Goal: Information Seeking & Learning: Compare options

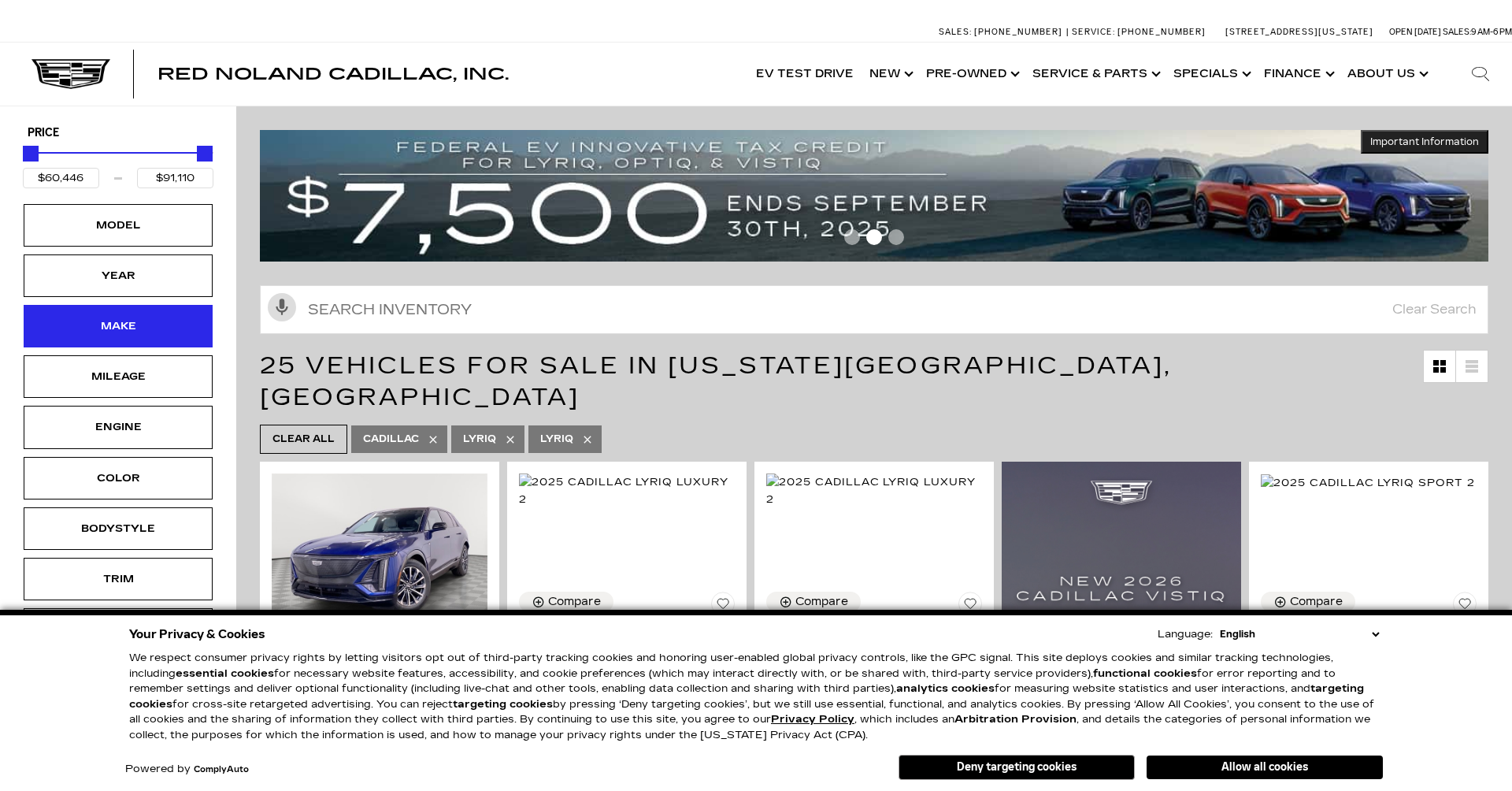
click at [112, 318] on div "Make" at bounding box center [118, 326] width 79 height 18
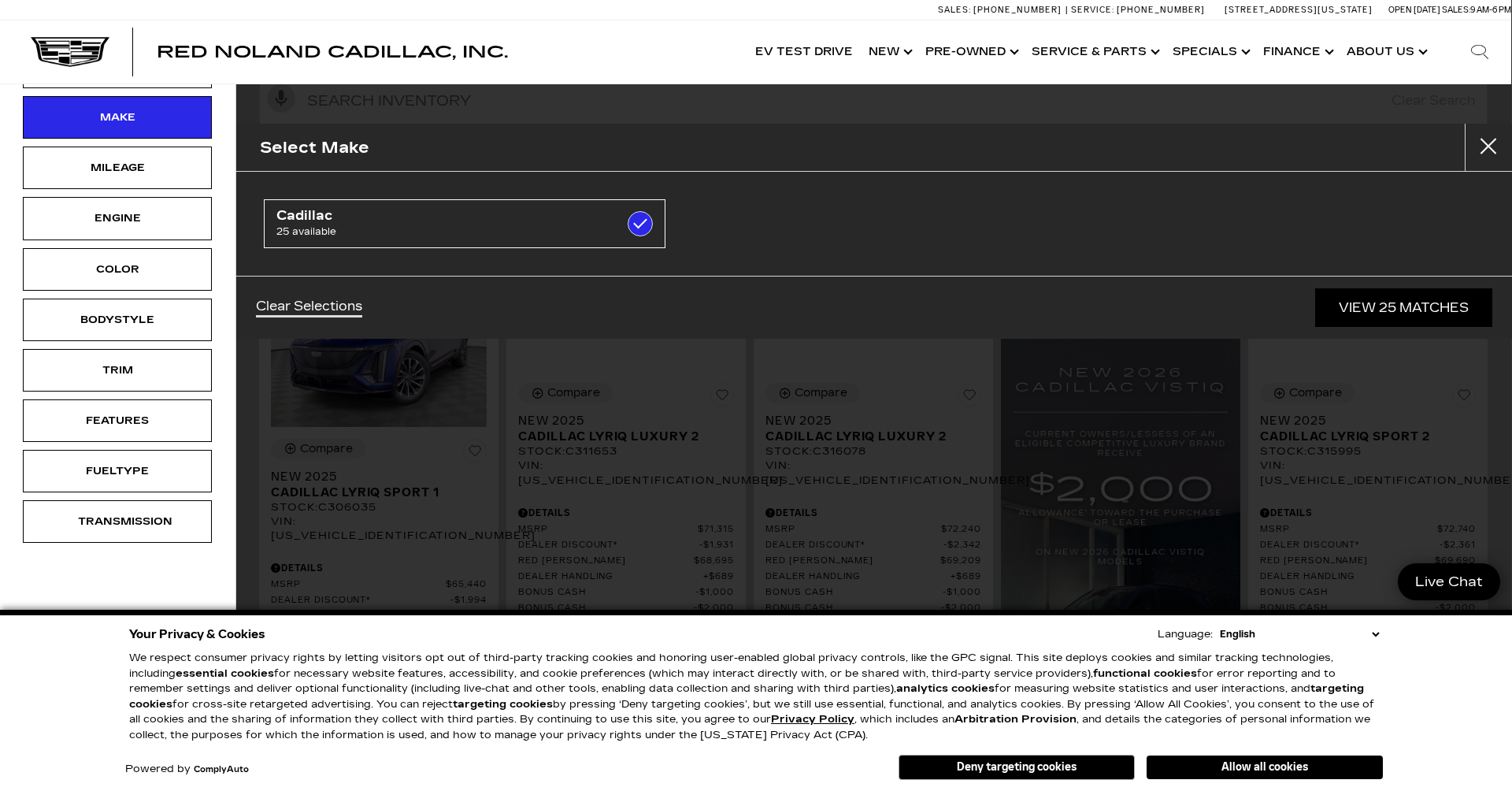
scroll to position [209, 1]
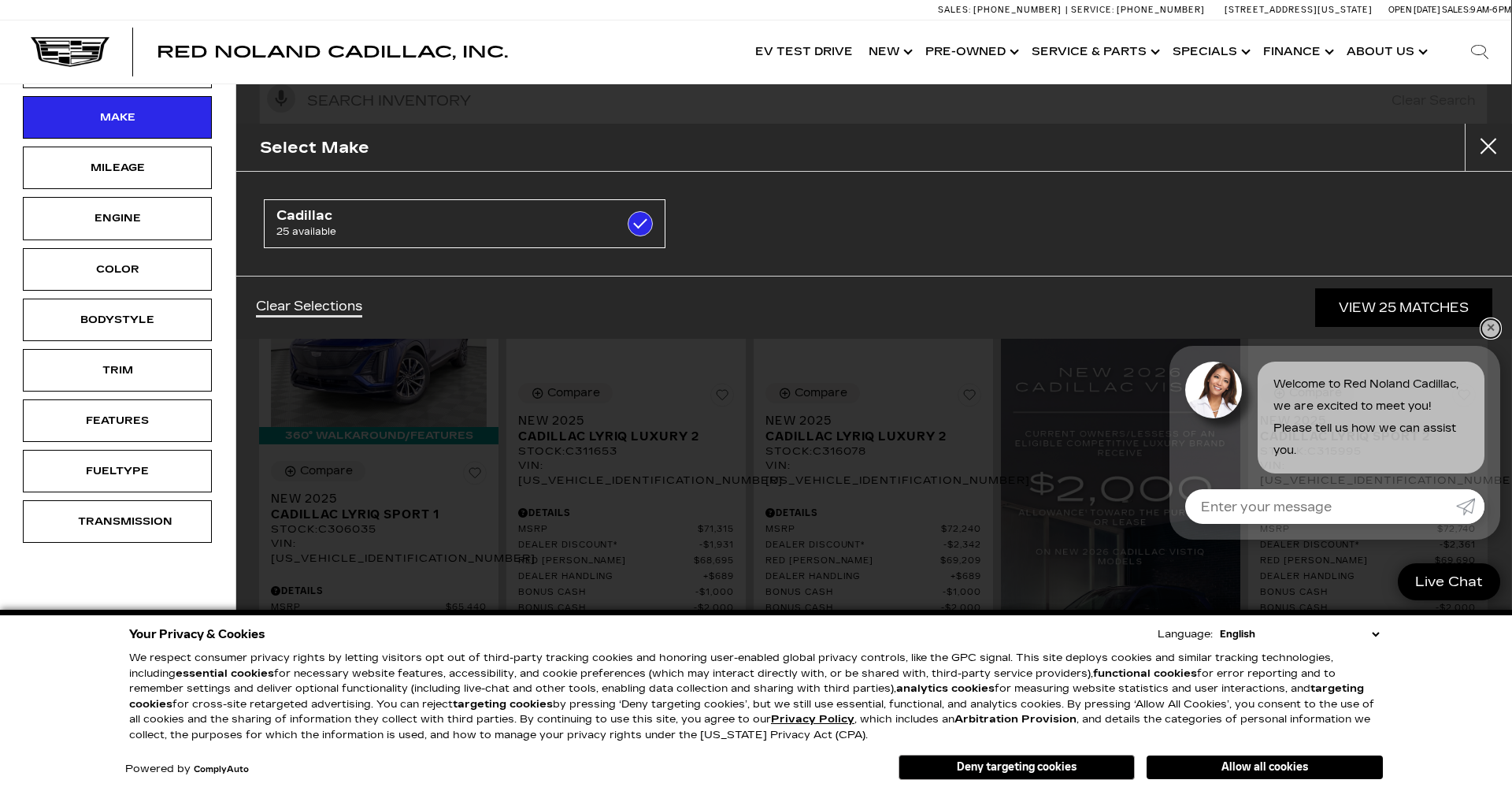
click at [1489, 331] on link "✕" at bounding box center [1491, 329] width 19 height 19
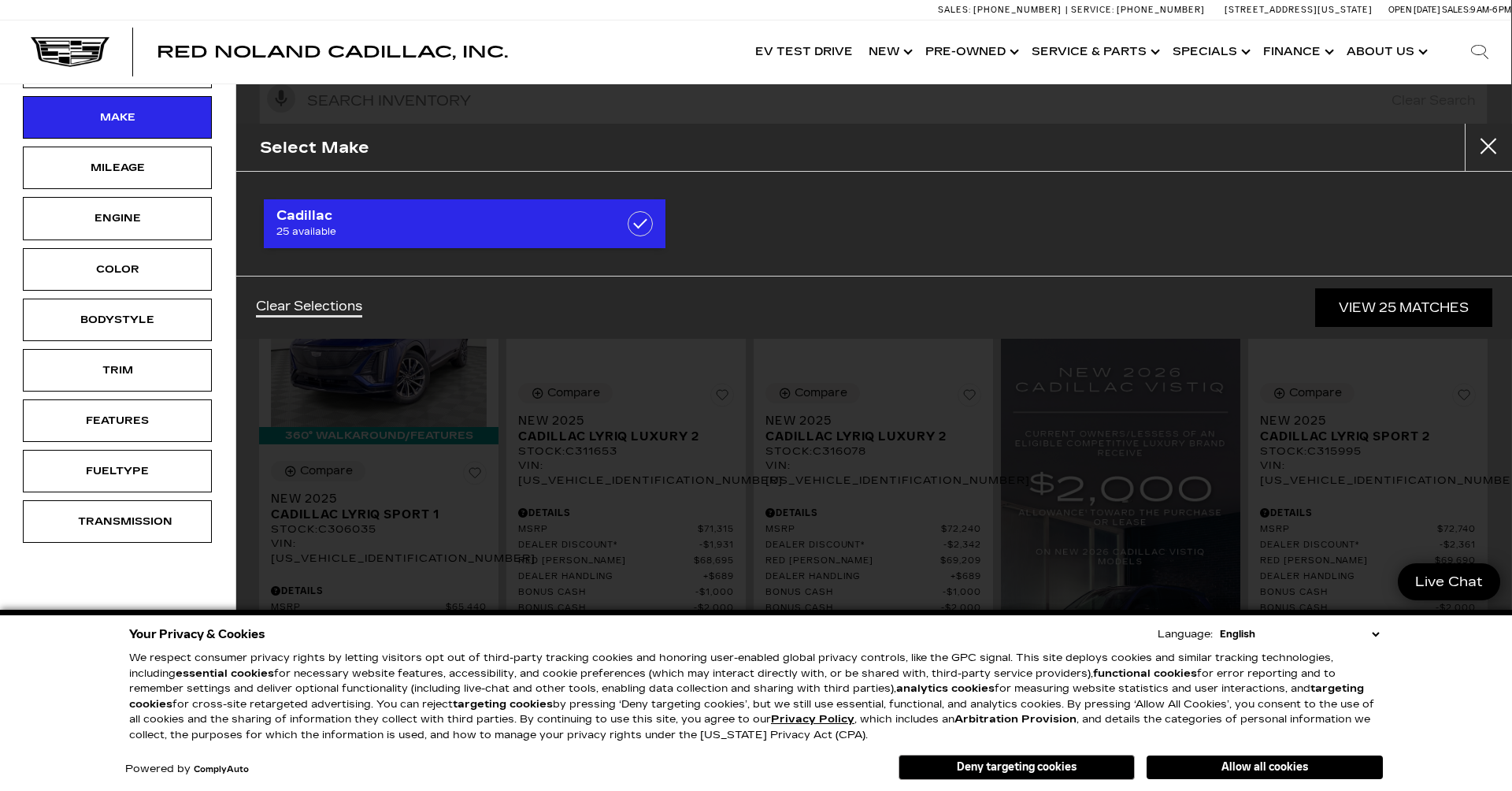
click at [569, 217] on span "Cadillac" at bounding box center [436, 215] width 320 height 16
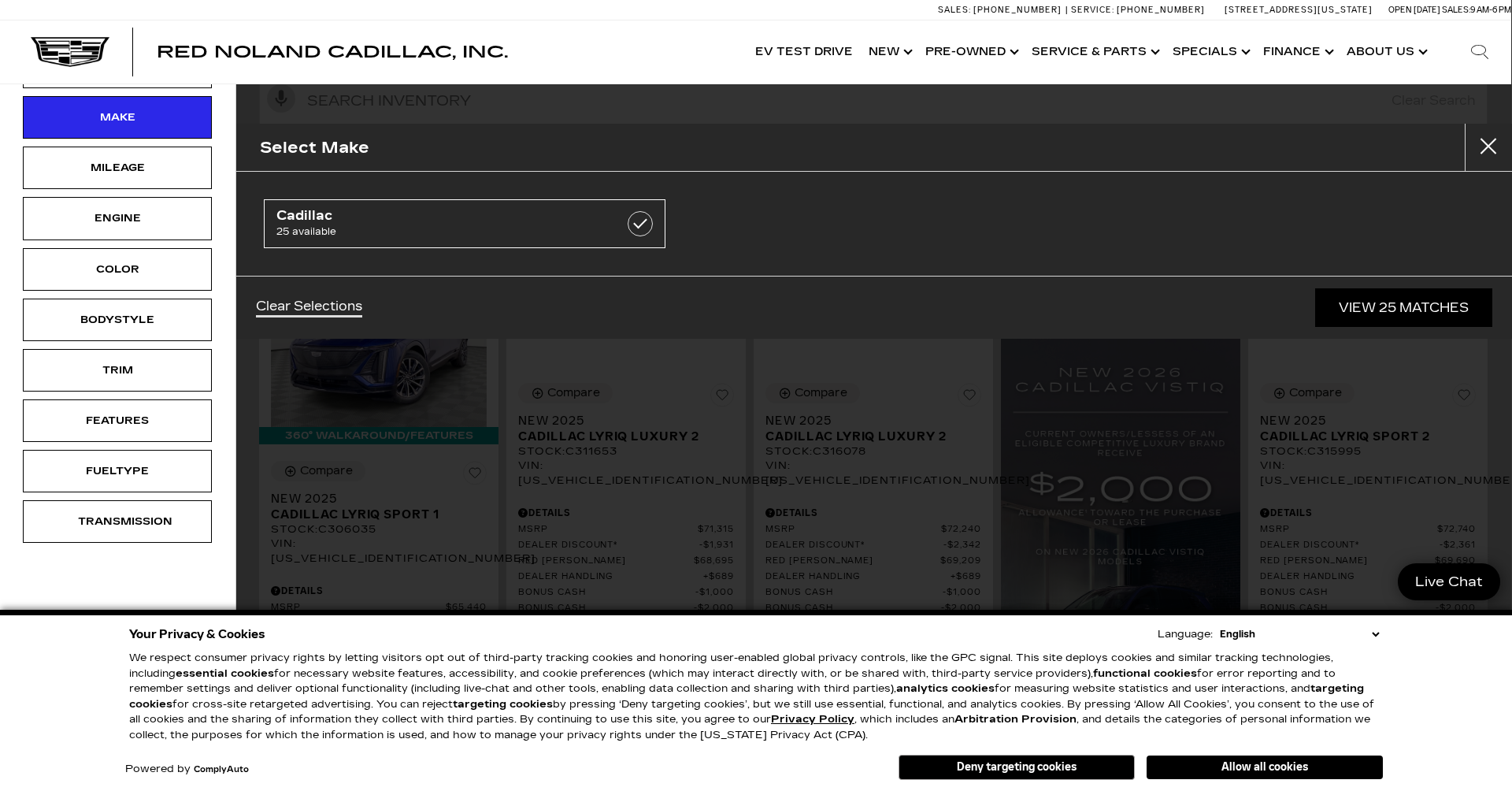
checkbox input "false"
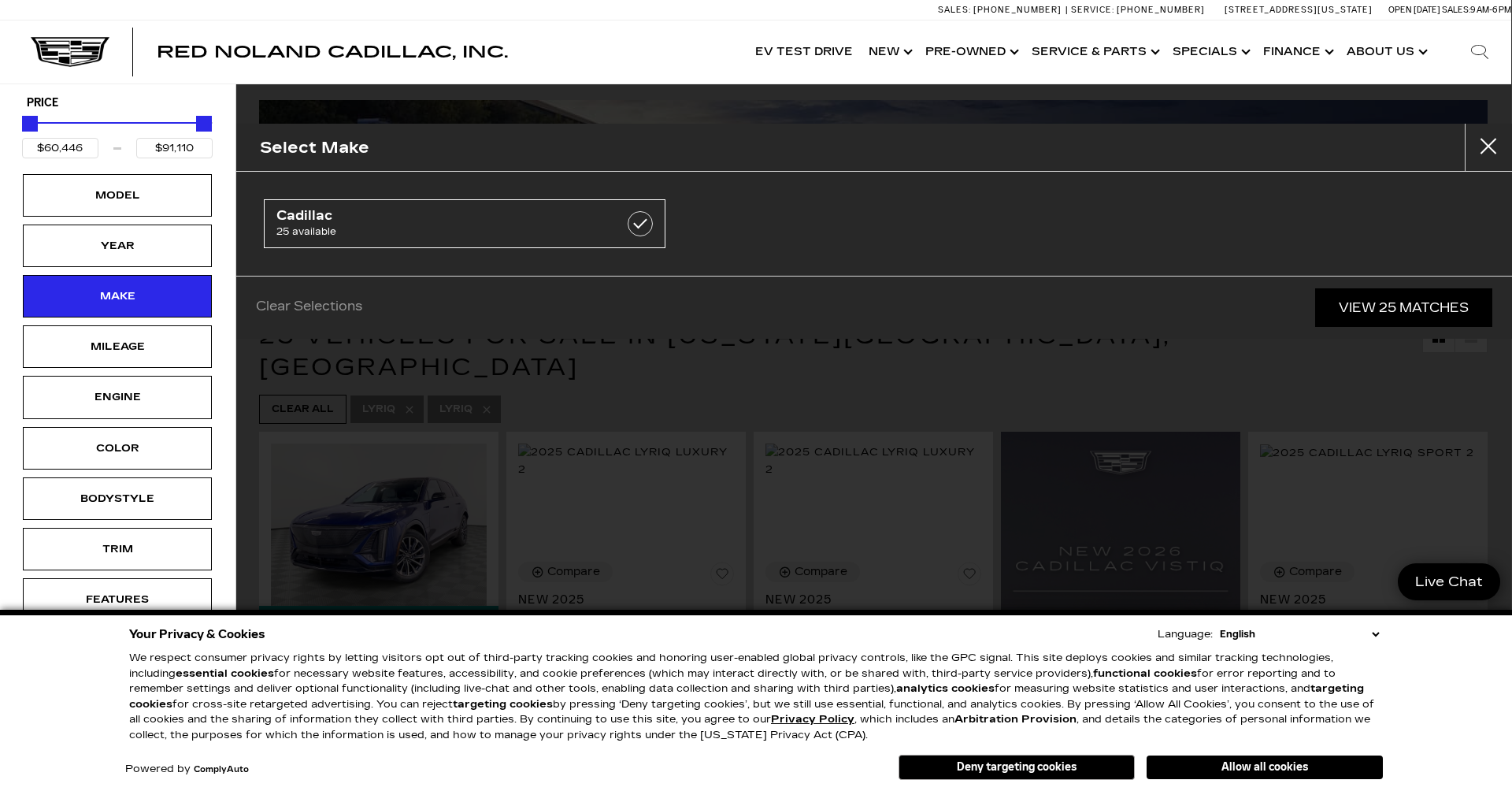
scroll to position [0, 1]
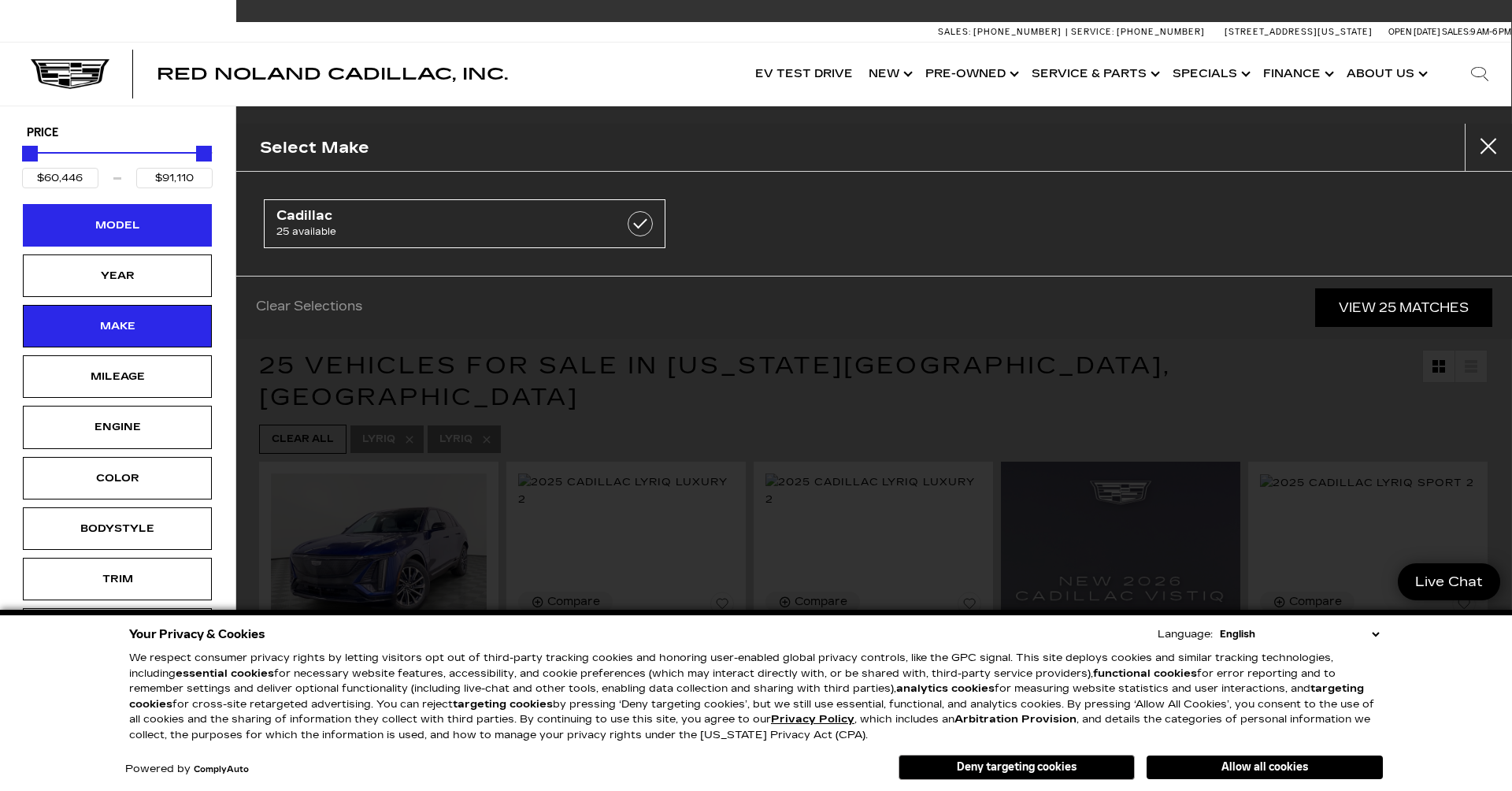
click at [139, 227] on div "Model" at bounding box center [117, 225] width 79 height 18
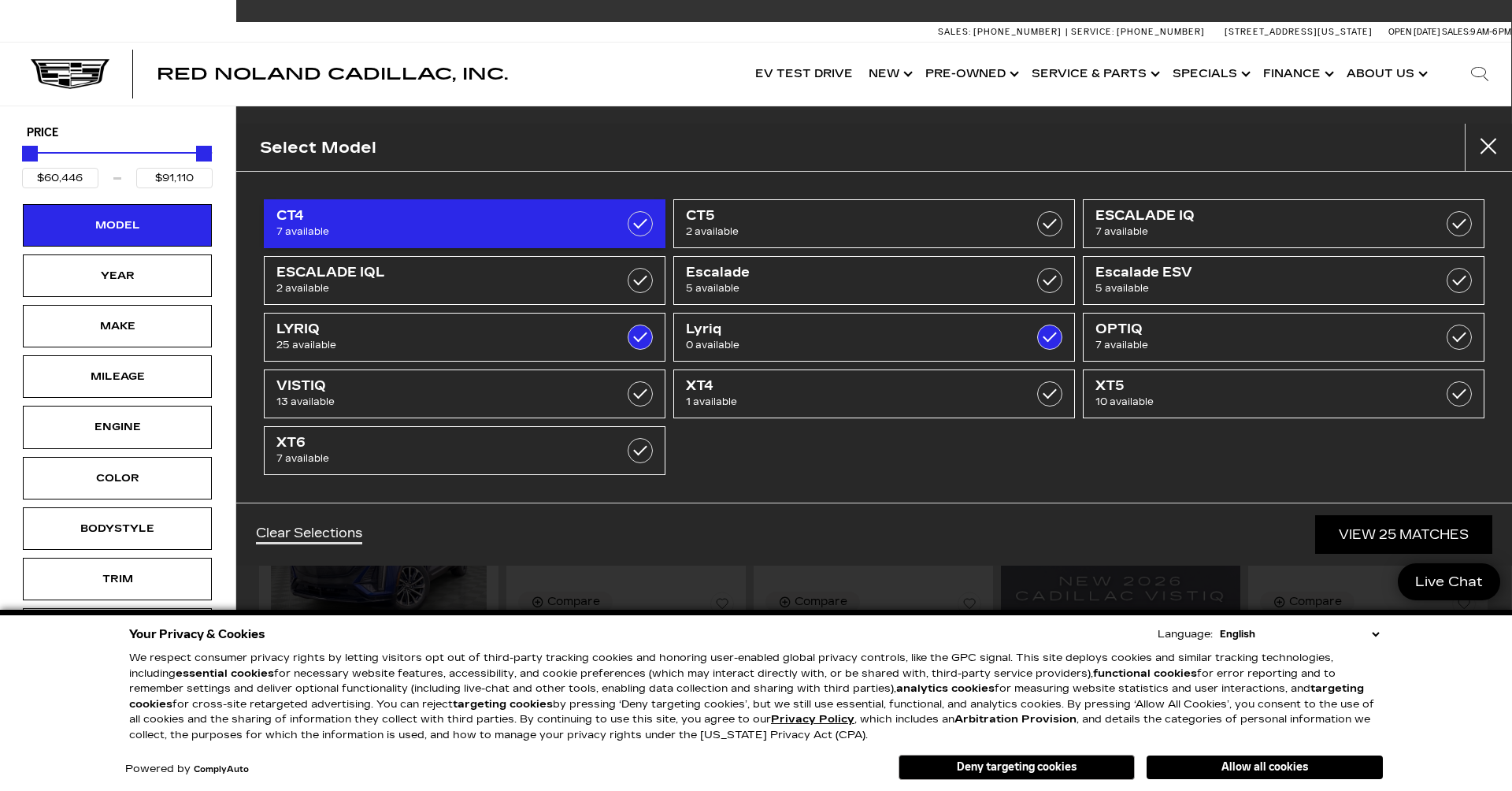
click at [398, 234] on span "7 available" at bounding box center [436, 231] width 320 height 16
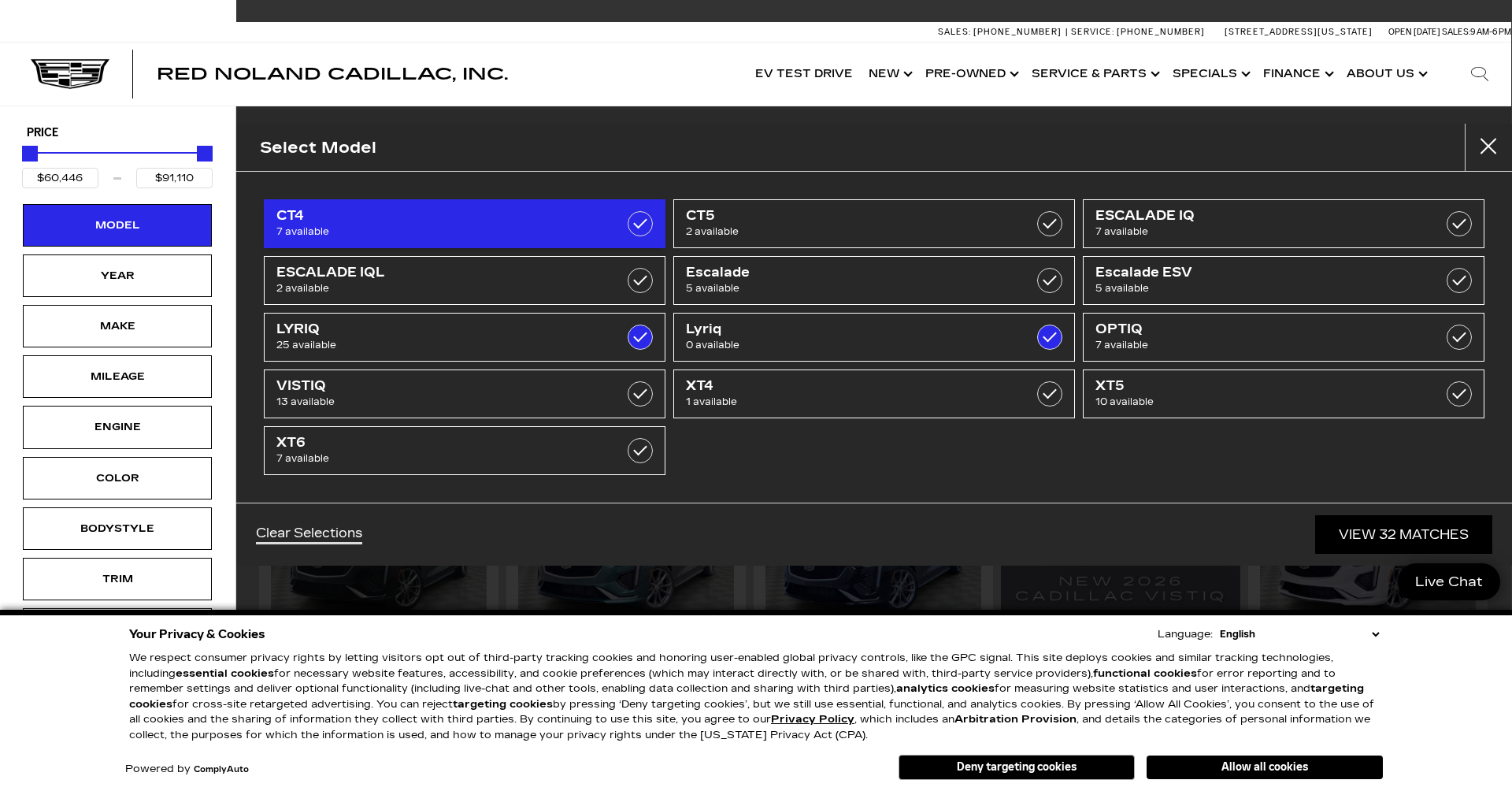
type input "$44,684"
checkbox input "true"
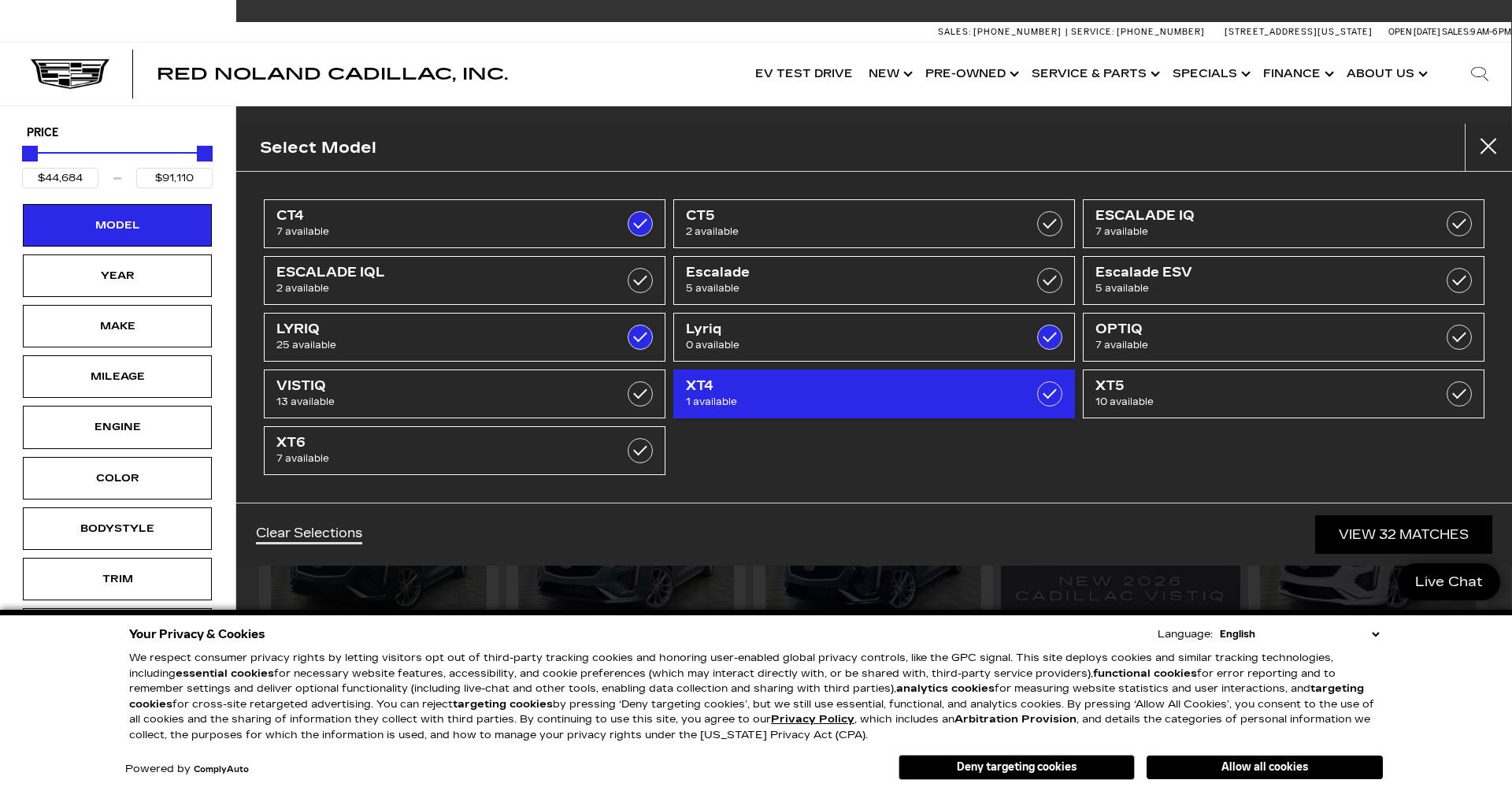
click at [1042, 393] on label at bounding box center [1050, 394] width 25 height 25
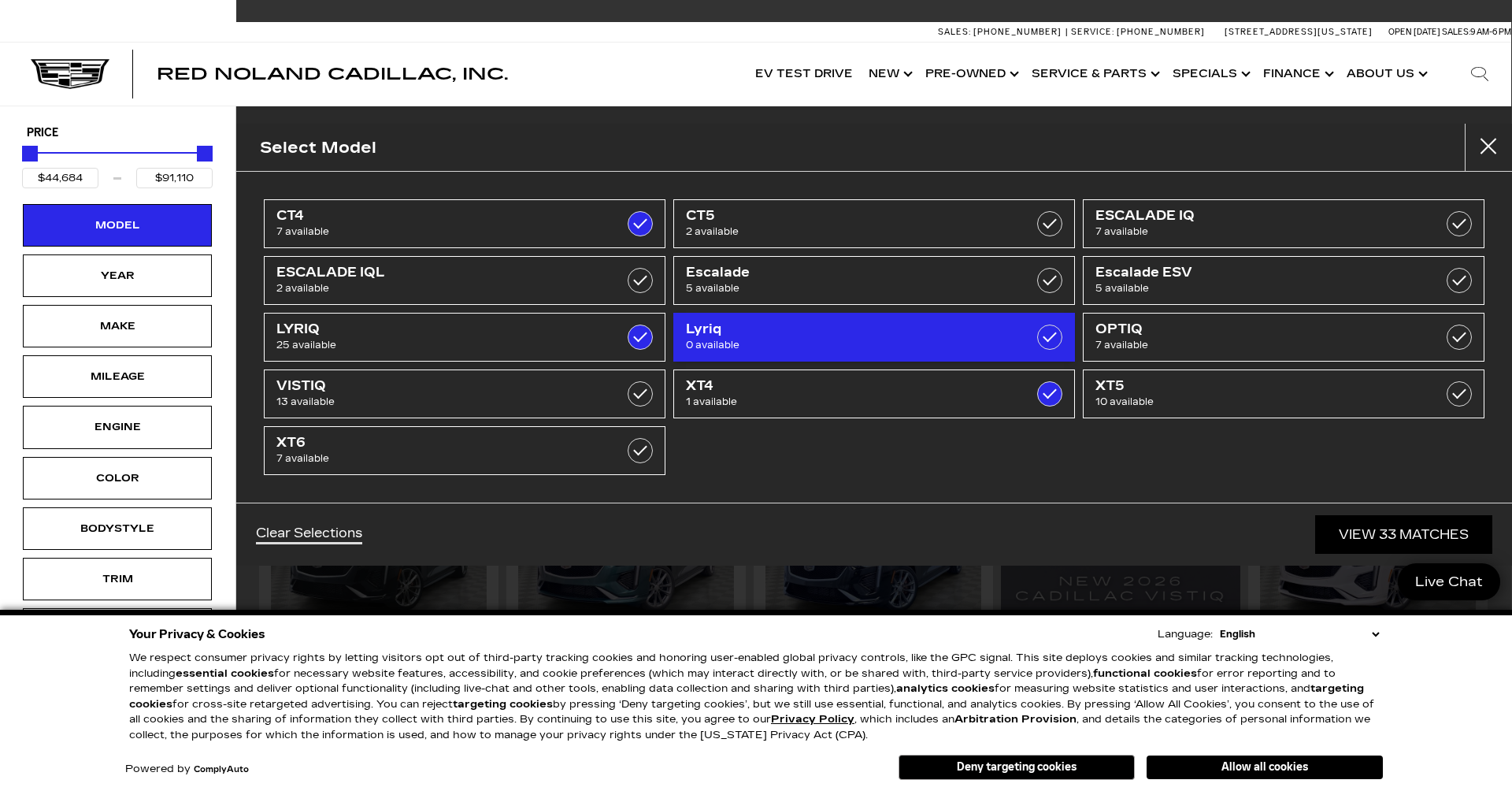
checkbox input "true"
click at [1042, 338] on label at bounding box center [1050, 337] width 25 height 25
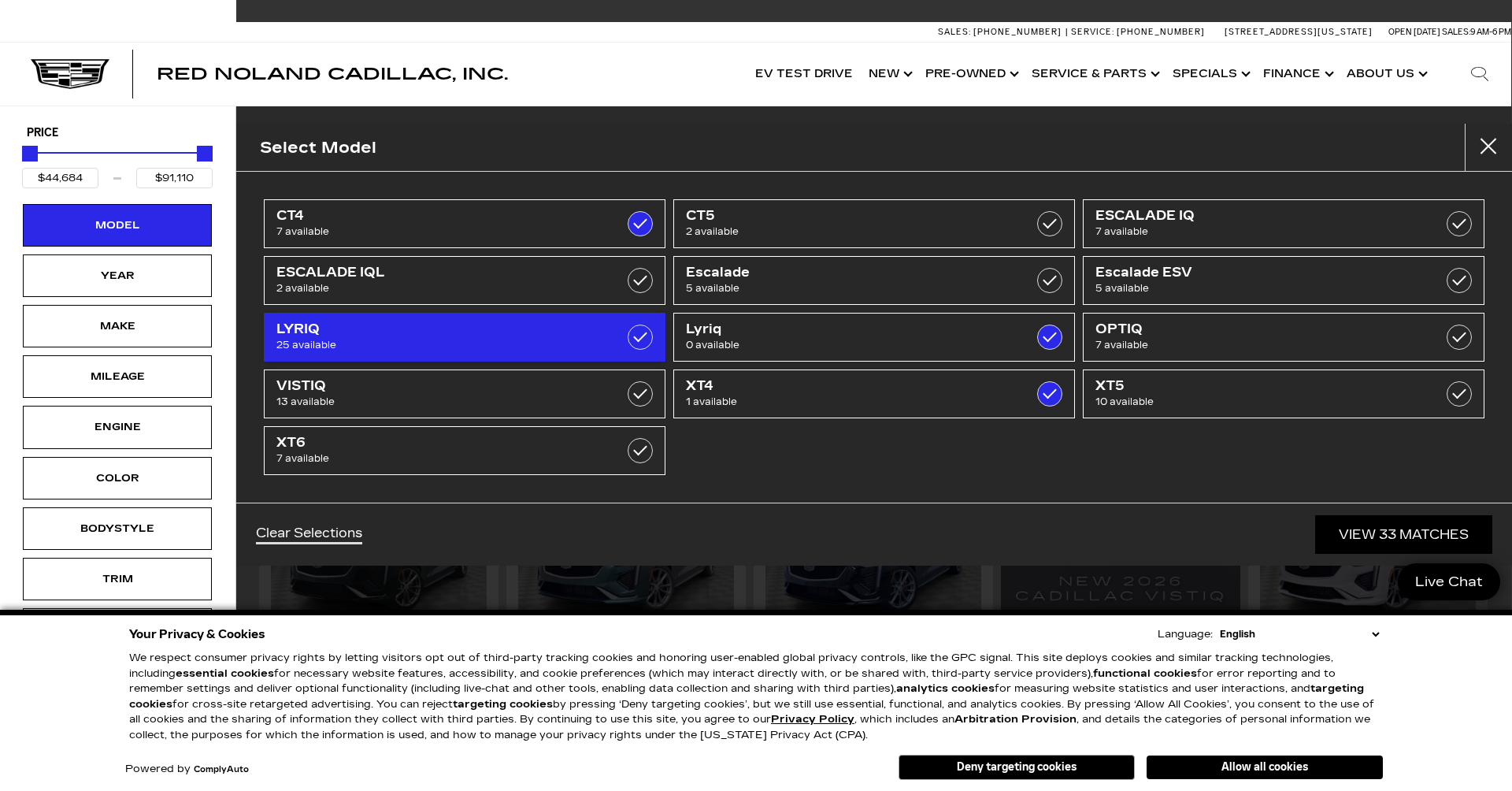
click at [637, 341] on label at bounding box center [640, 337] width 25 height 25
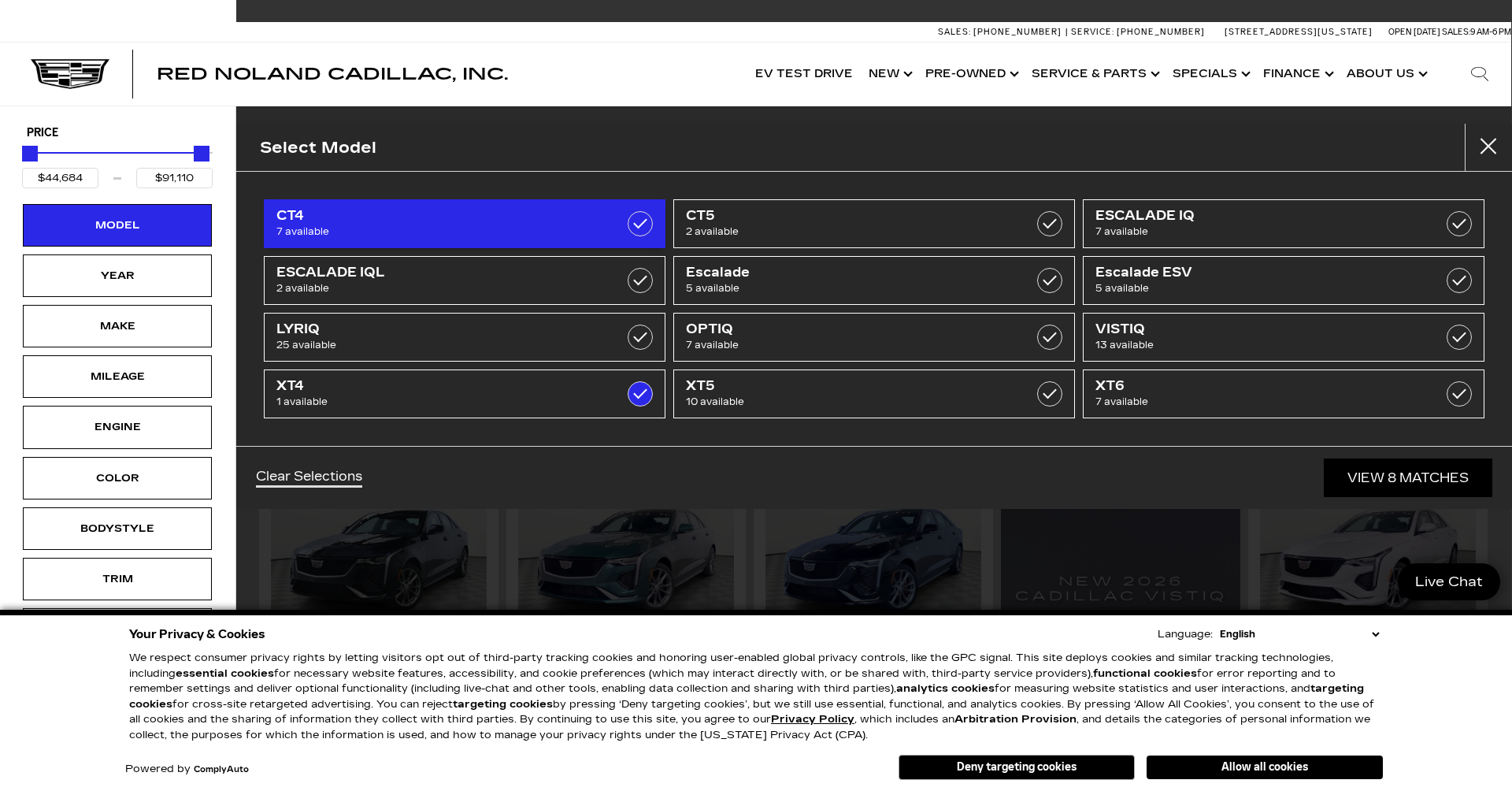
type input "$54,845"
checkbox input "false"
click at [634, 227] on label at bounding box center [640, 223] width 25 height 25
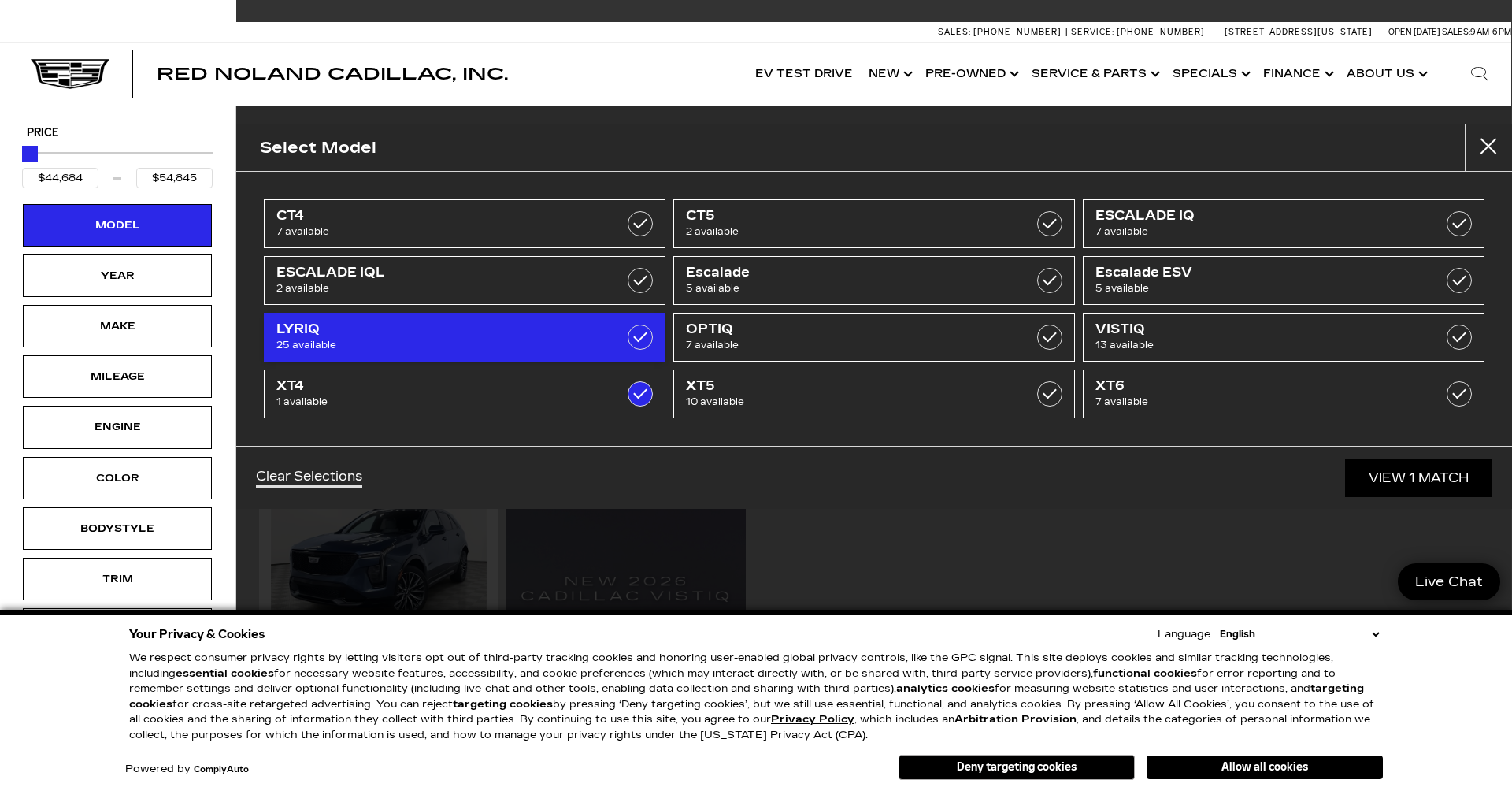
type input "$54,845"
checkbox input "false"
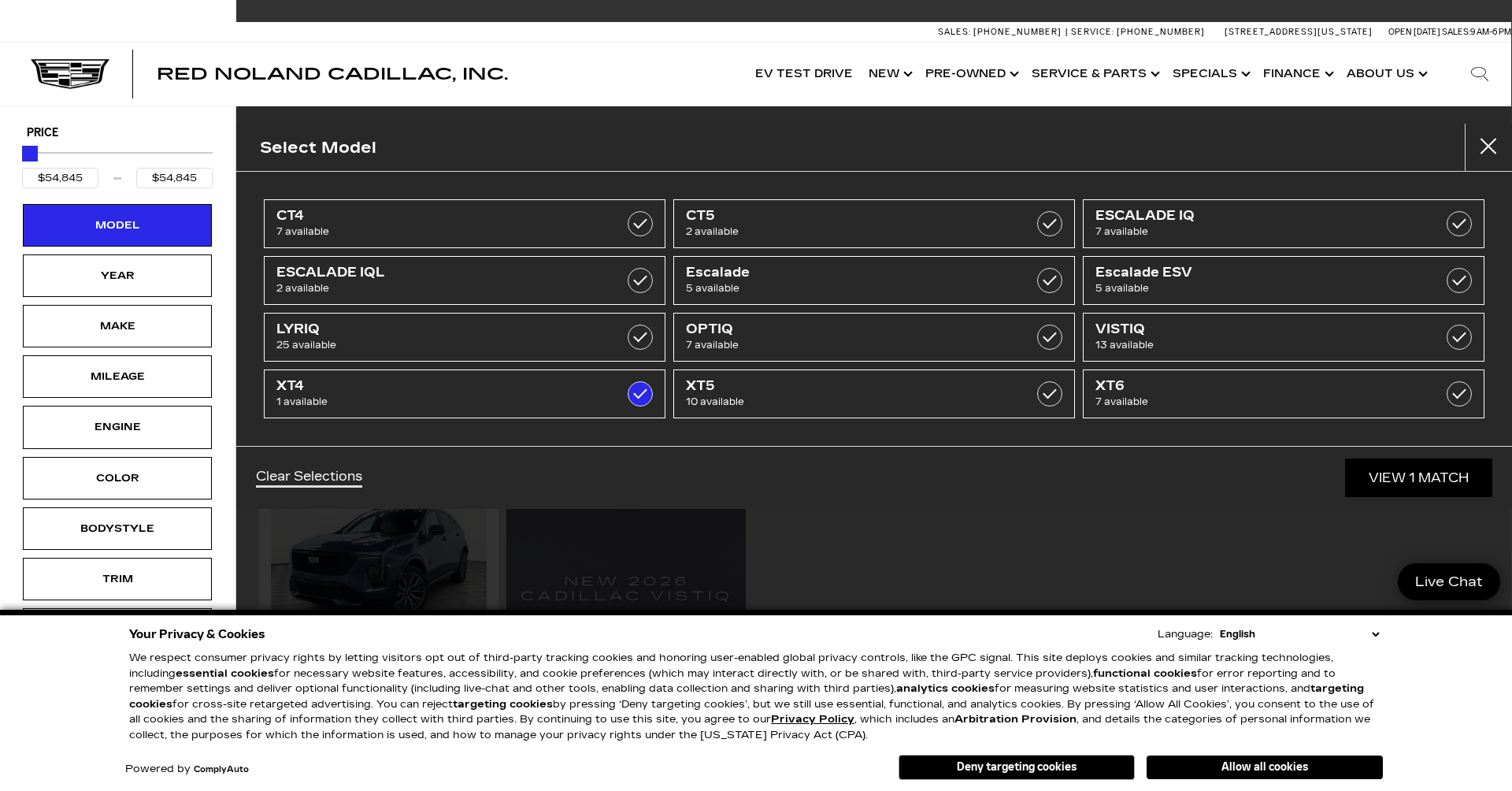
click at [1380, 480] on link "View 1 Match" at bounding box center [1418, 478] width 148 height 39
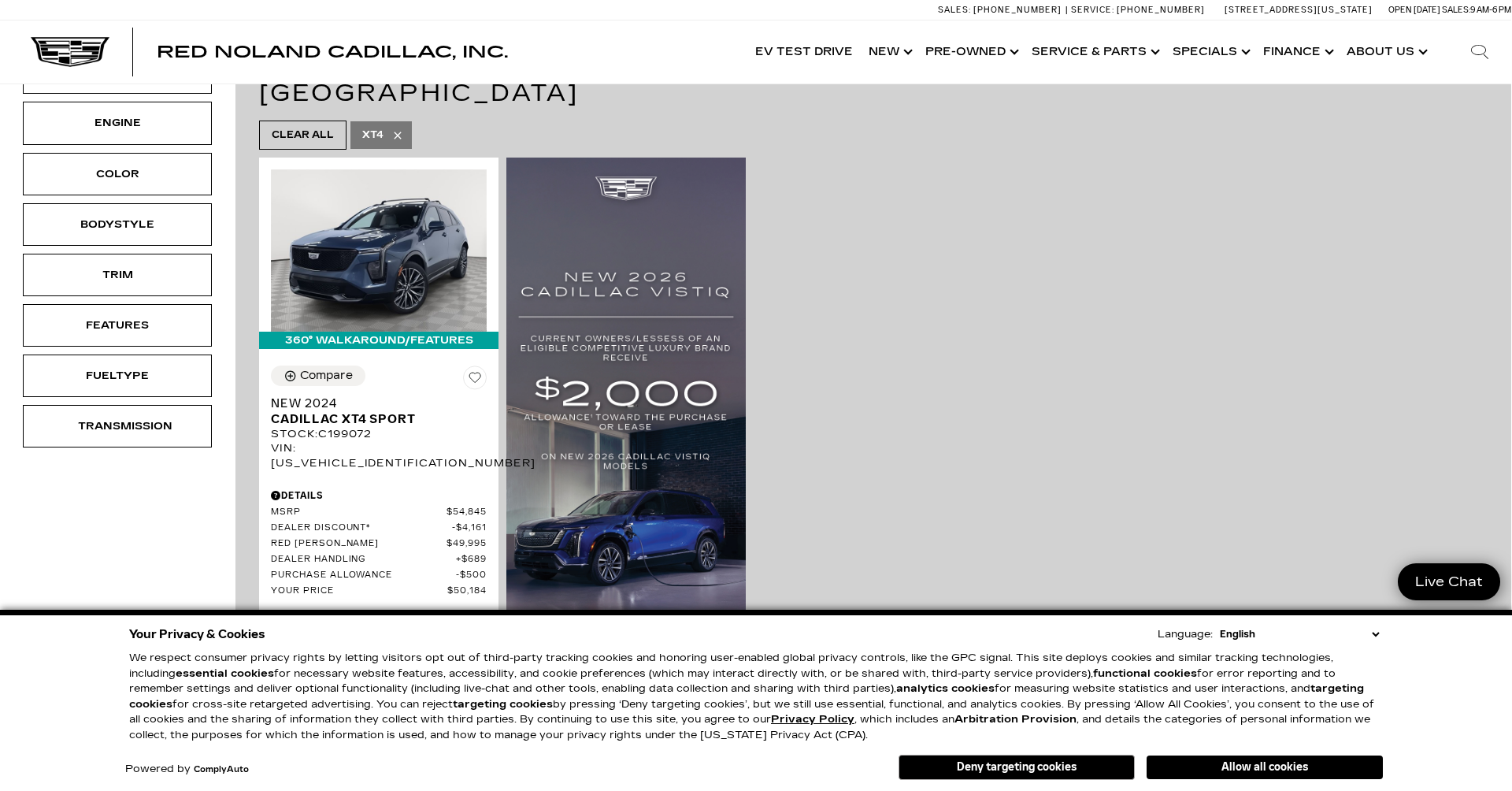
scroll to position [325, 1]
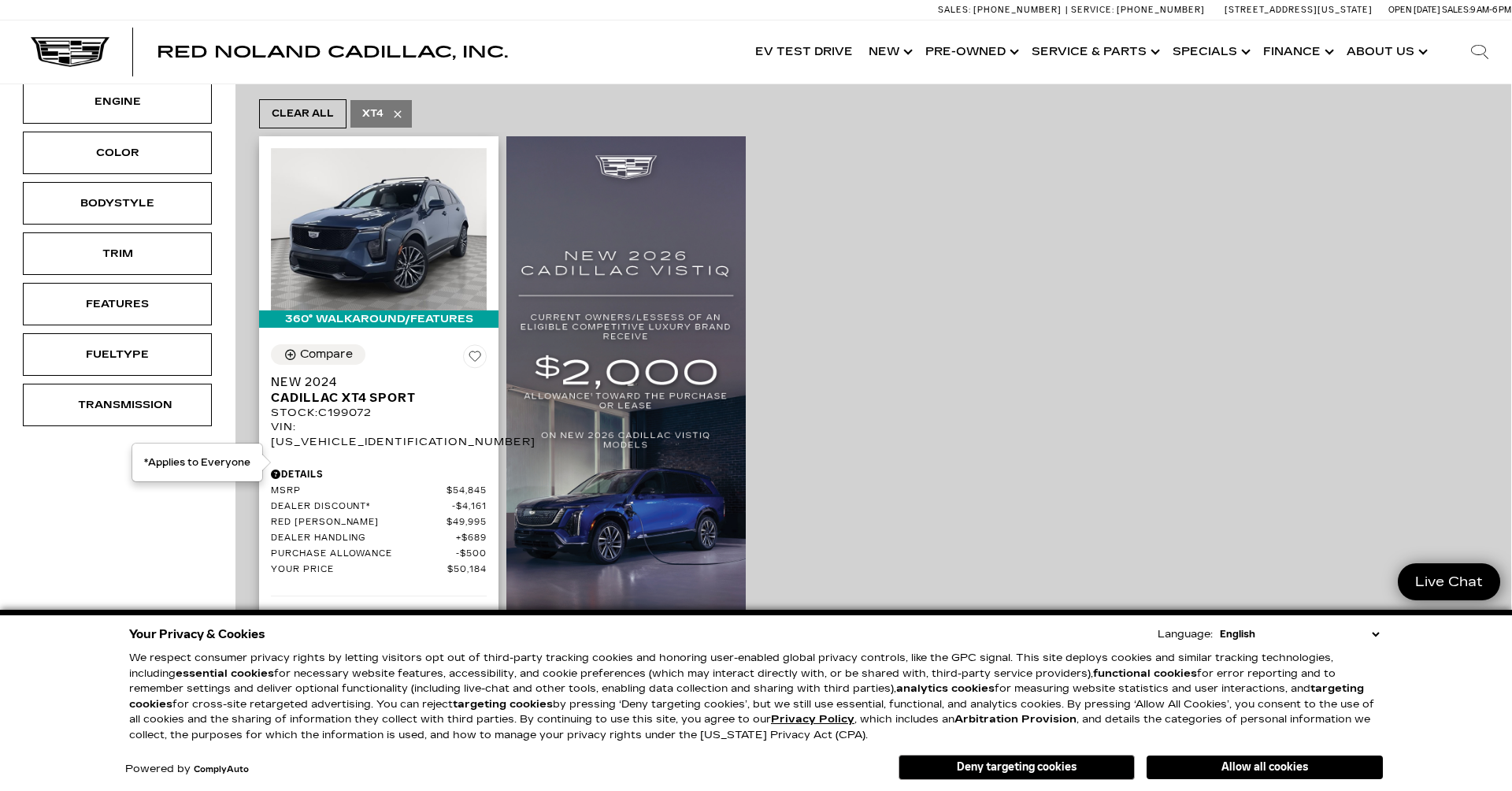
click at [403, 501] on span "Dealer Discount*" at bounding box center [361, 507] width 181 height 12
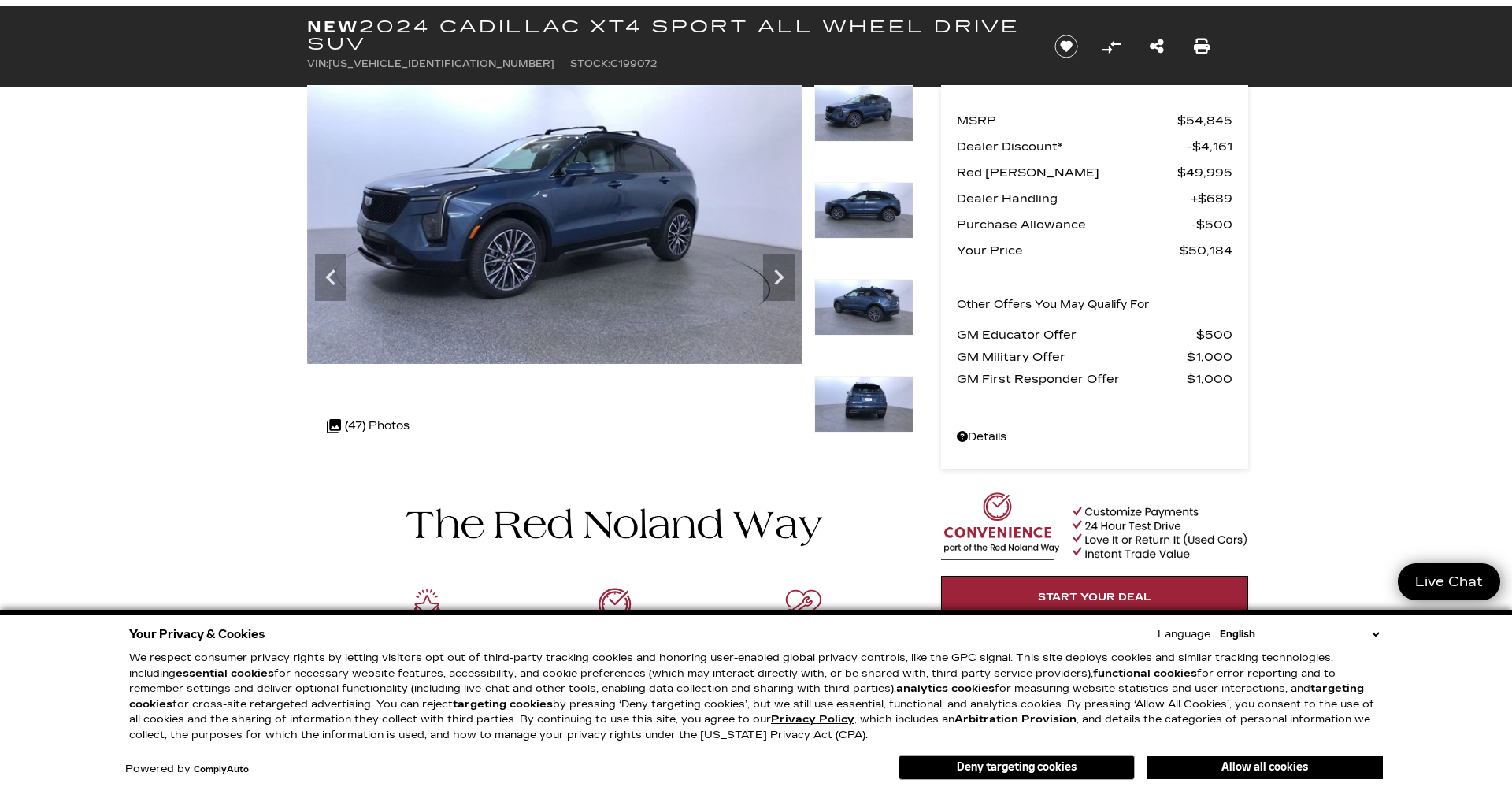
scroll to position [80, 0]
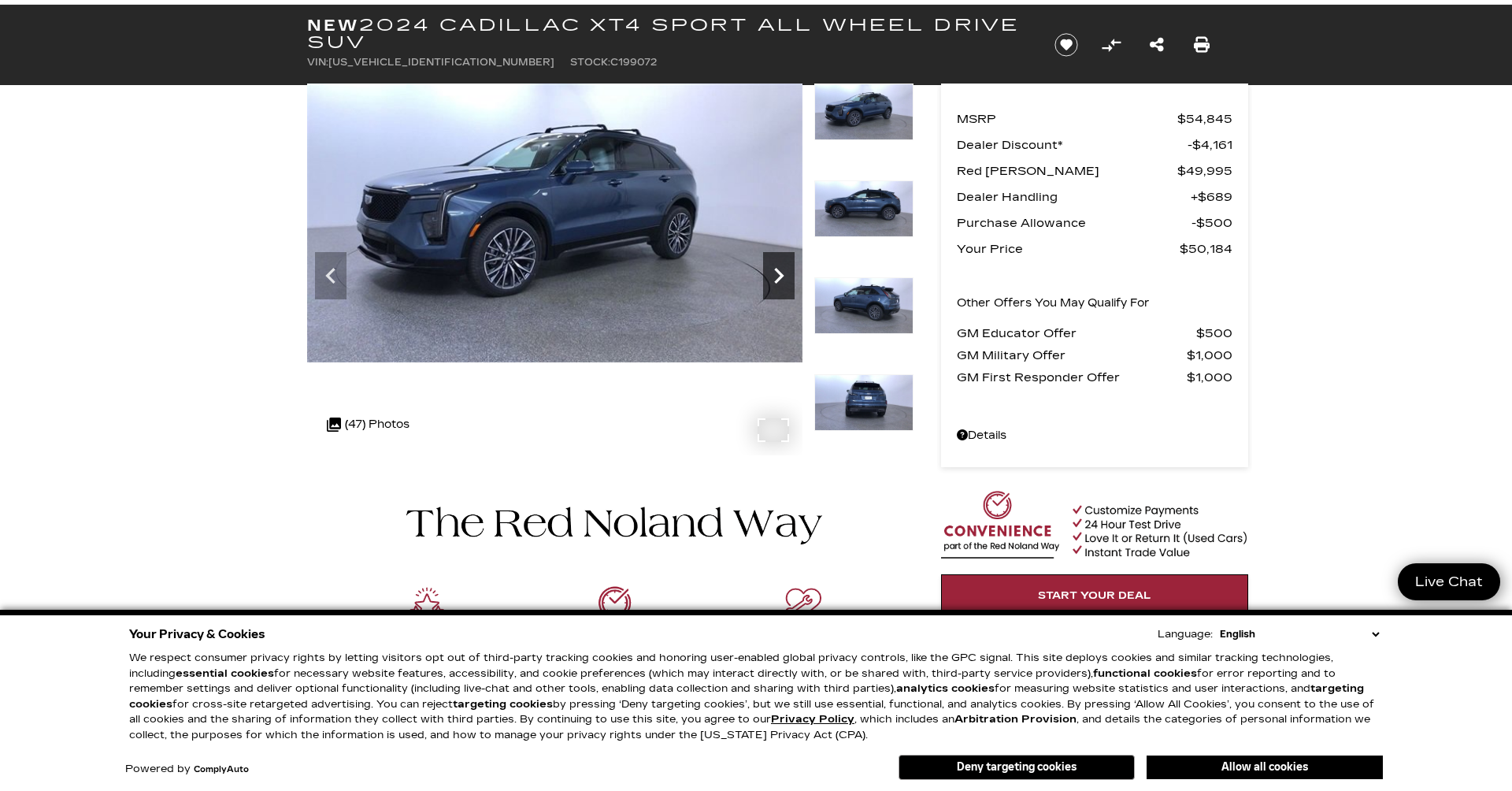
click at [782, 275] on icon "Next" at bounding box center [779, 276] width 9 height 16
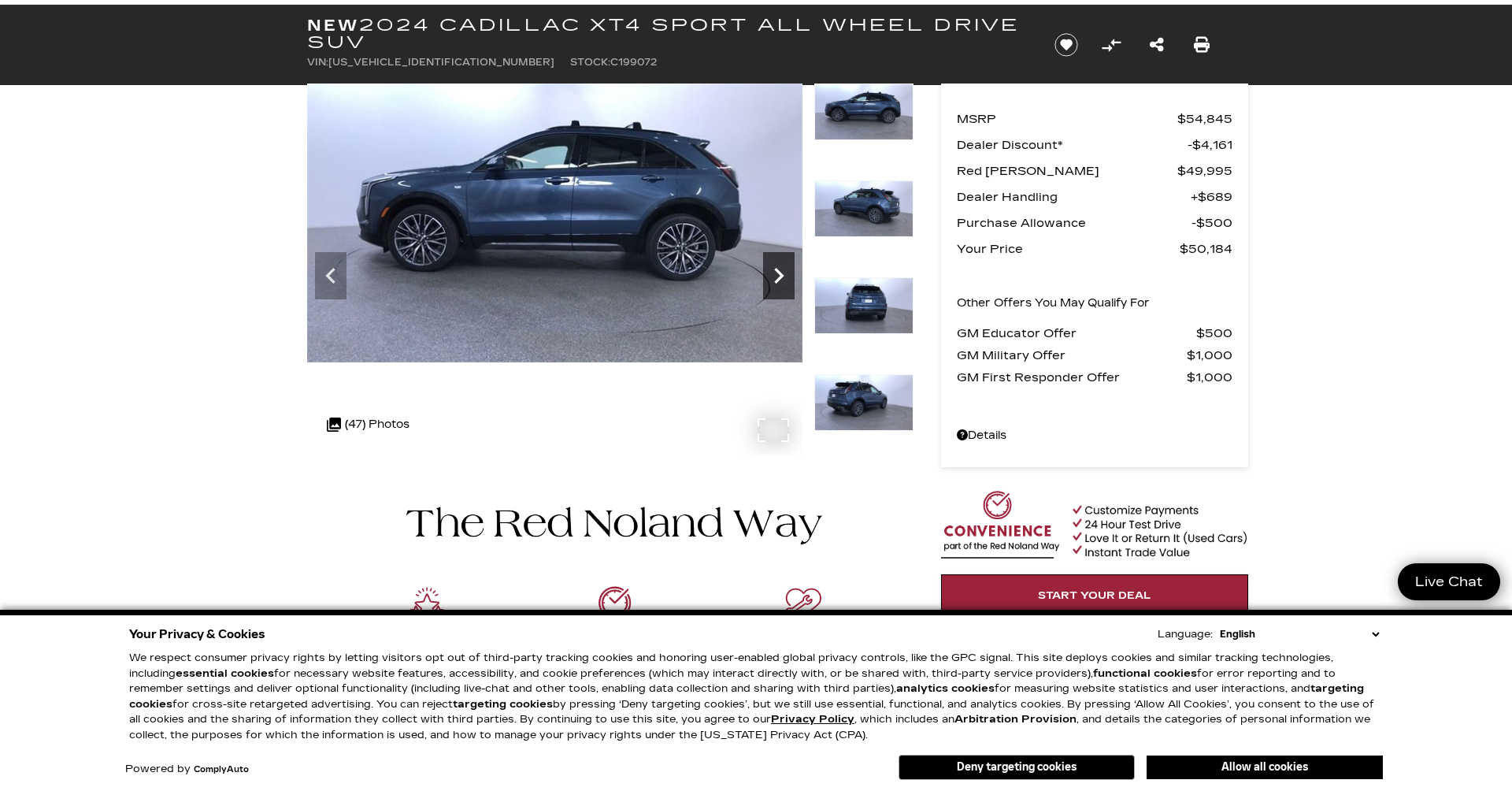
click at [782, 275] on icon "Next" at bounding box center [779, 276] width 9 height 16
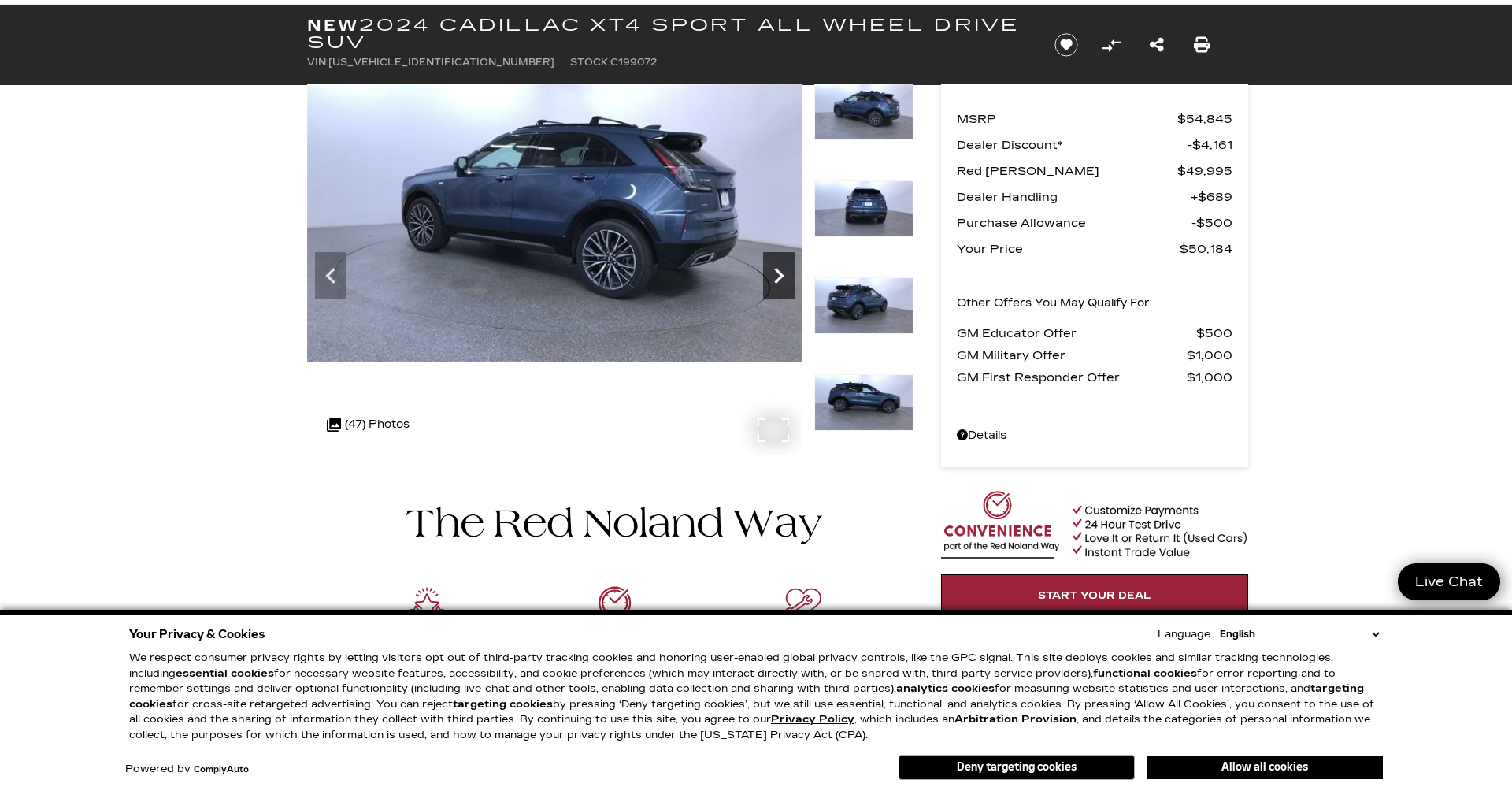
click at [782, 275] on icon "Next" at bounding box center [779, 276] width 9 height 16
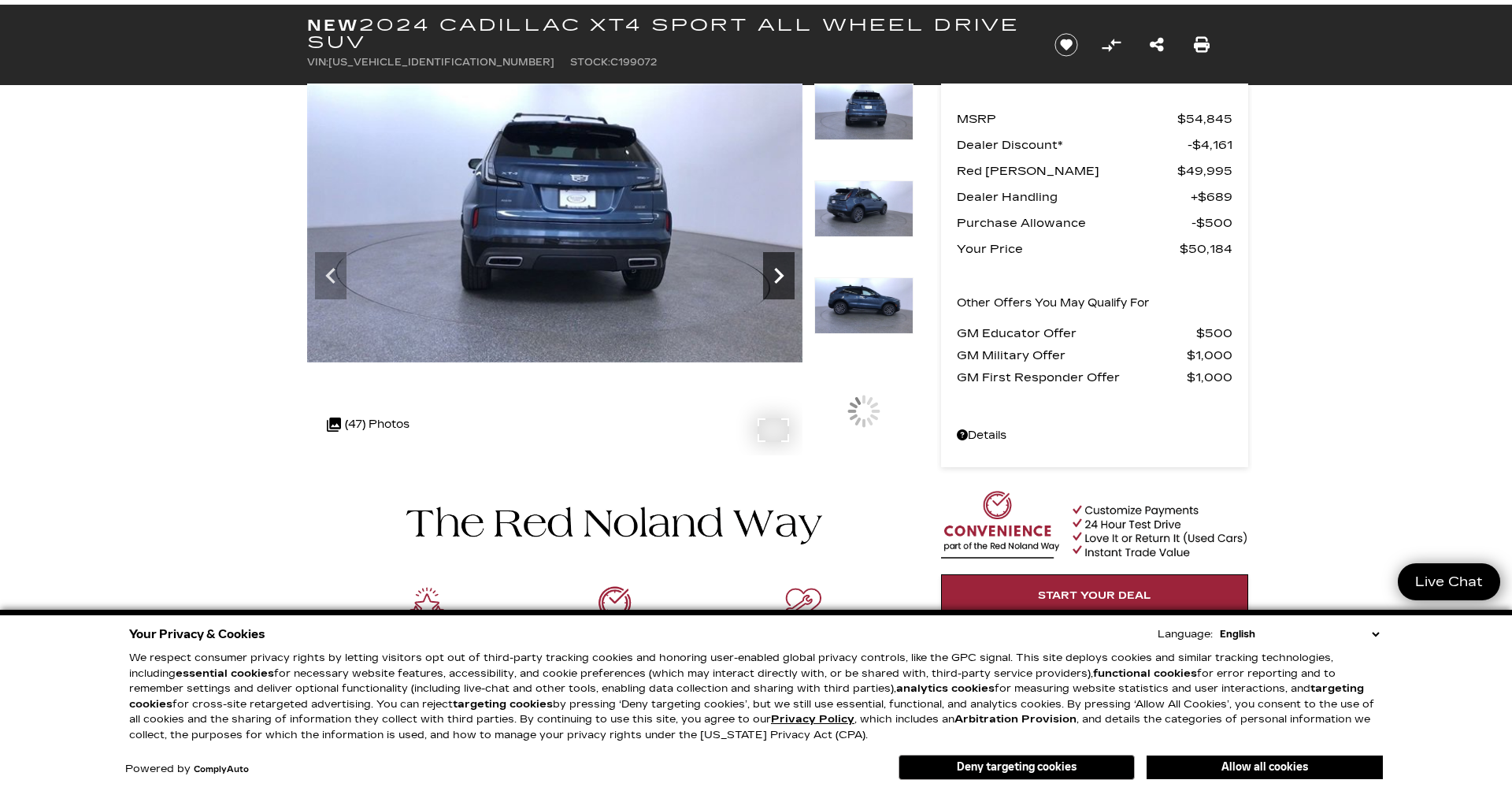
click at [782, 275] on icon "Next" at bounding box center [779, 276] width 9 height 16
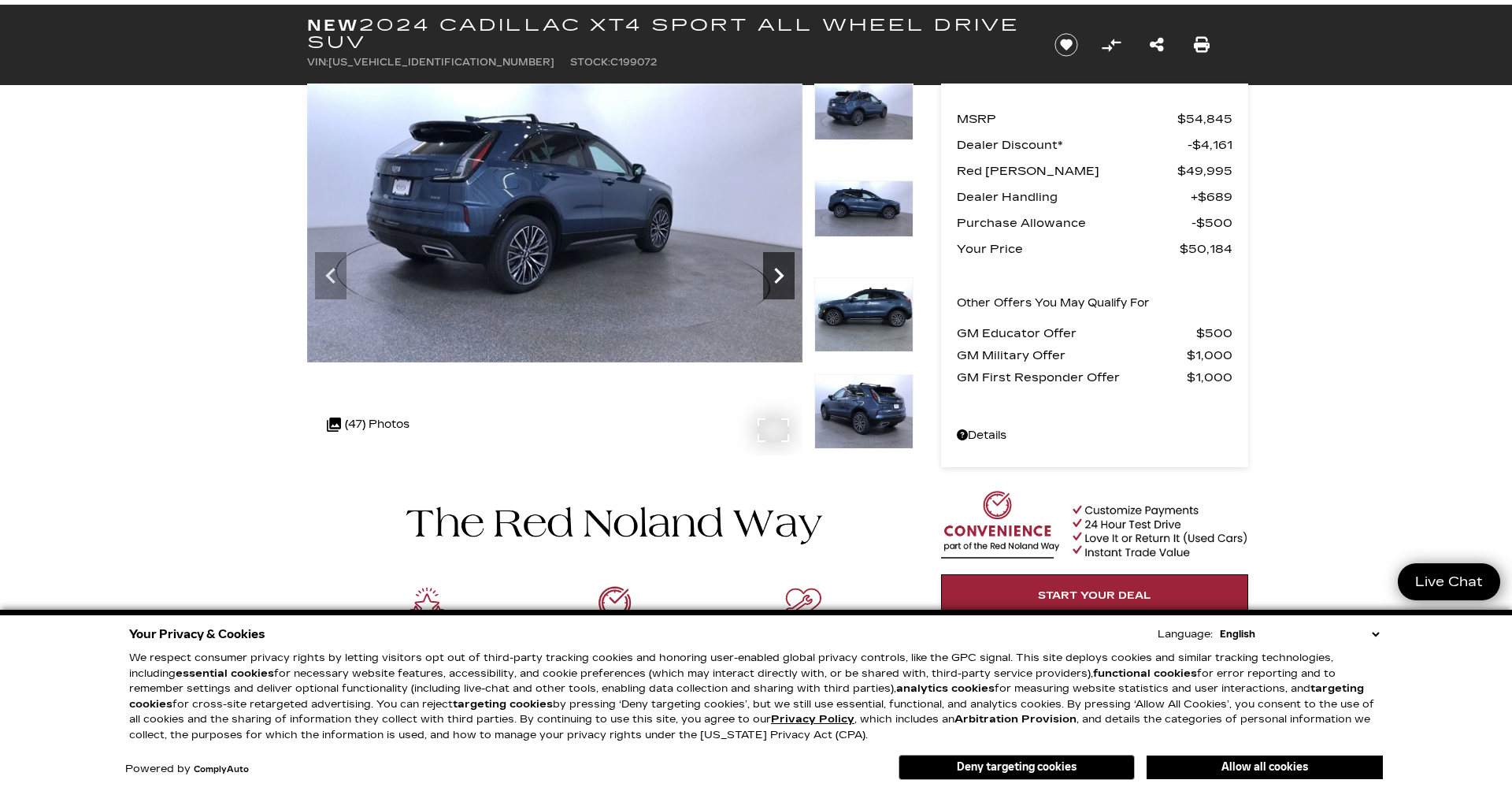
click at [782, 275] on icon "Next" at bounding box center [779, 276] width 9 height 16
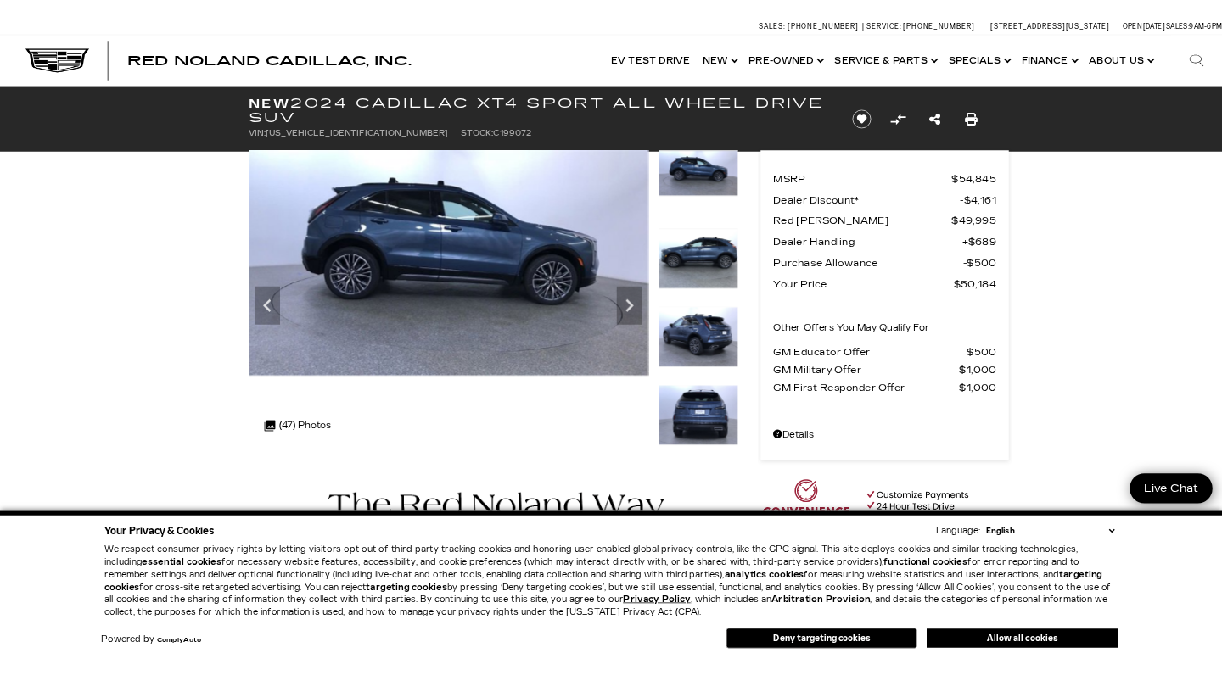
scroll to position [0, 0]
